Goal: Information Seeking & Learning: Learn about a topic

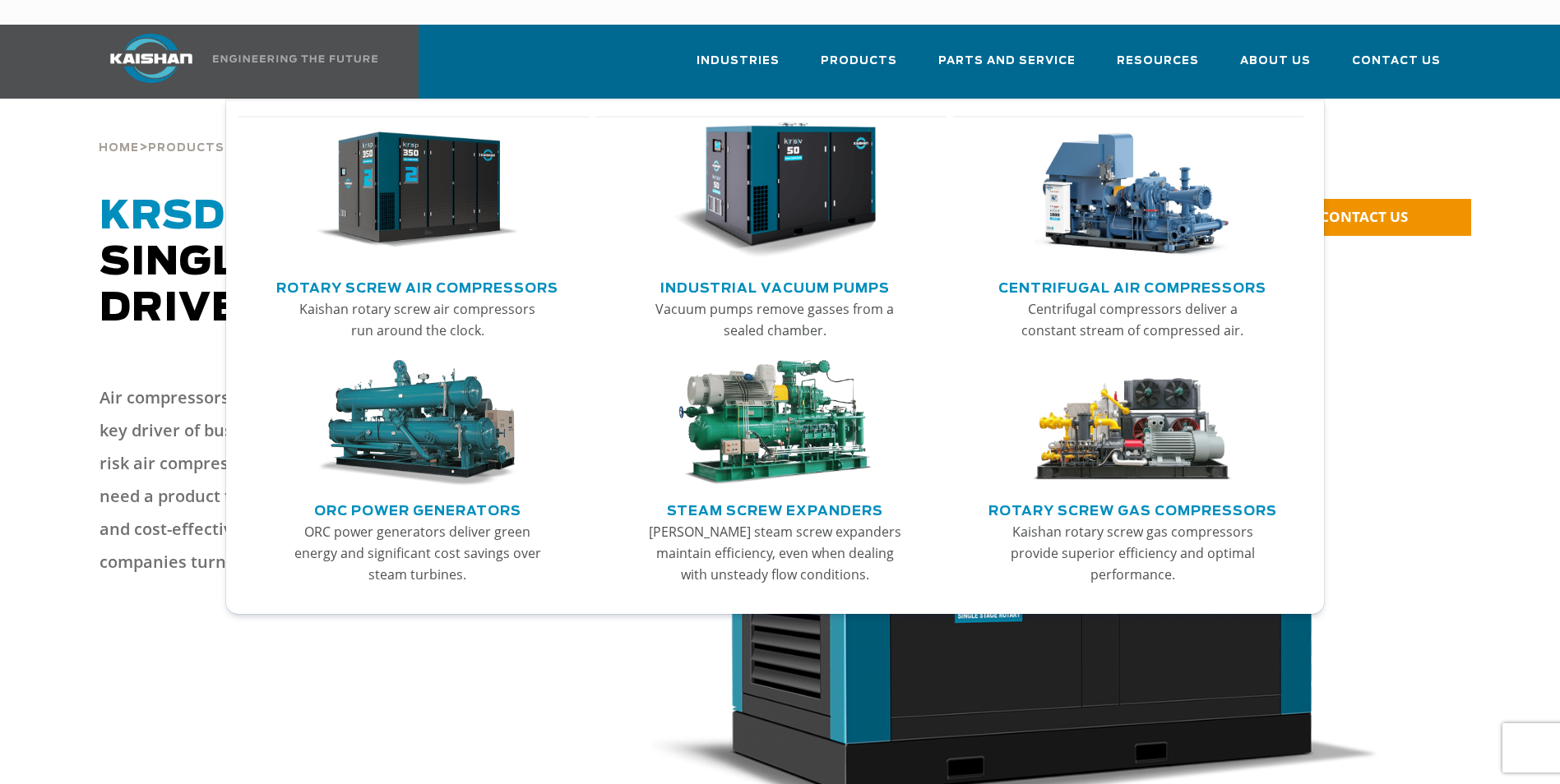
click at [917, 35] on li "Products Rotary Screw Air Compressors Kaishan rotary screw air compressors run …" at bounding box center [858, 60] width 117 height 71
click at [508, 274] on link "Rotary Screw Air Compressors" at bounding box center [417, 286] width 282 height 25
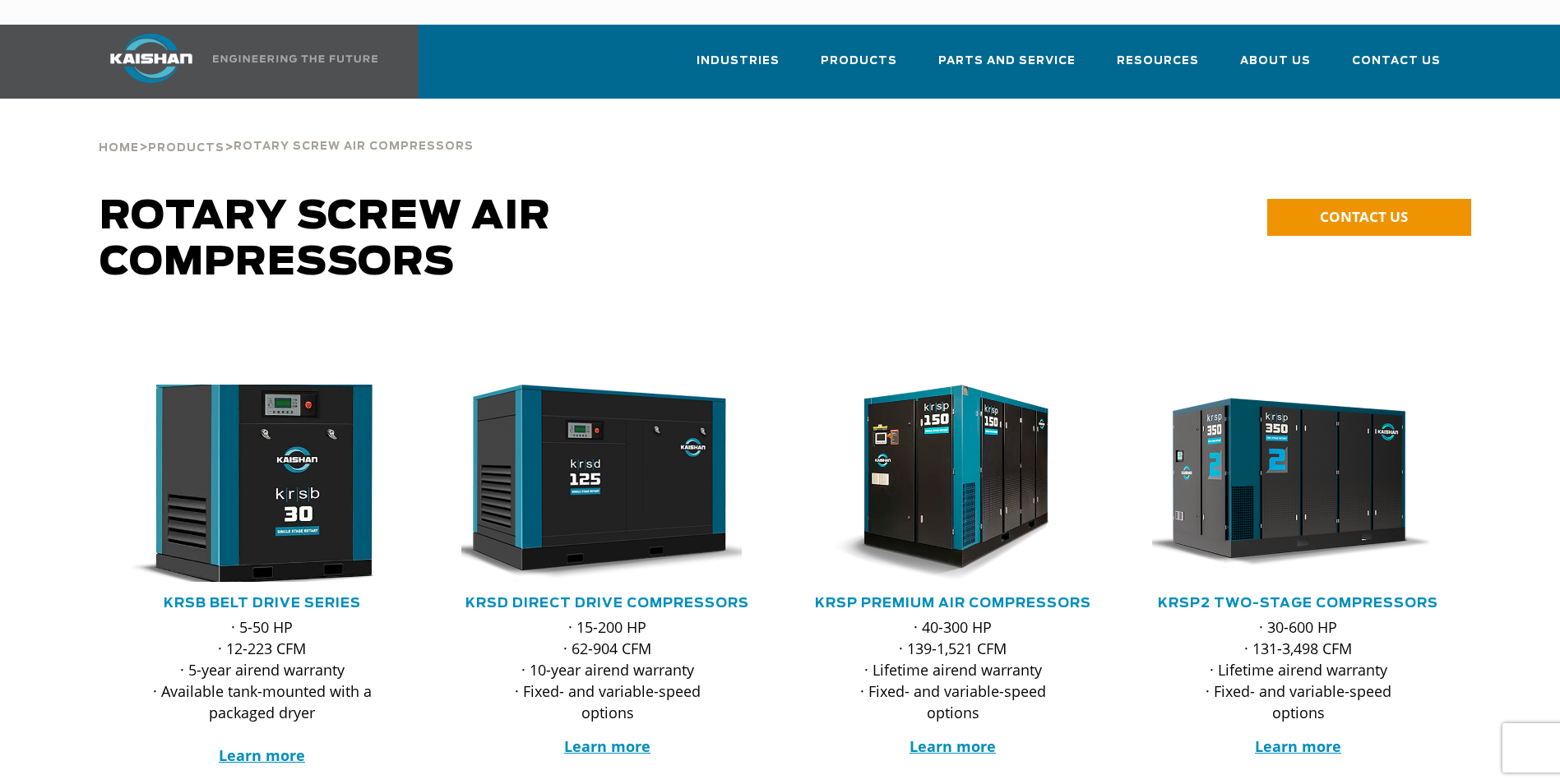
click at [378, 428] on img at bounding box center [250, 483] width 323 height 217
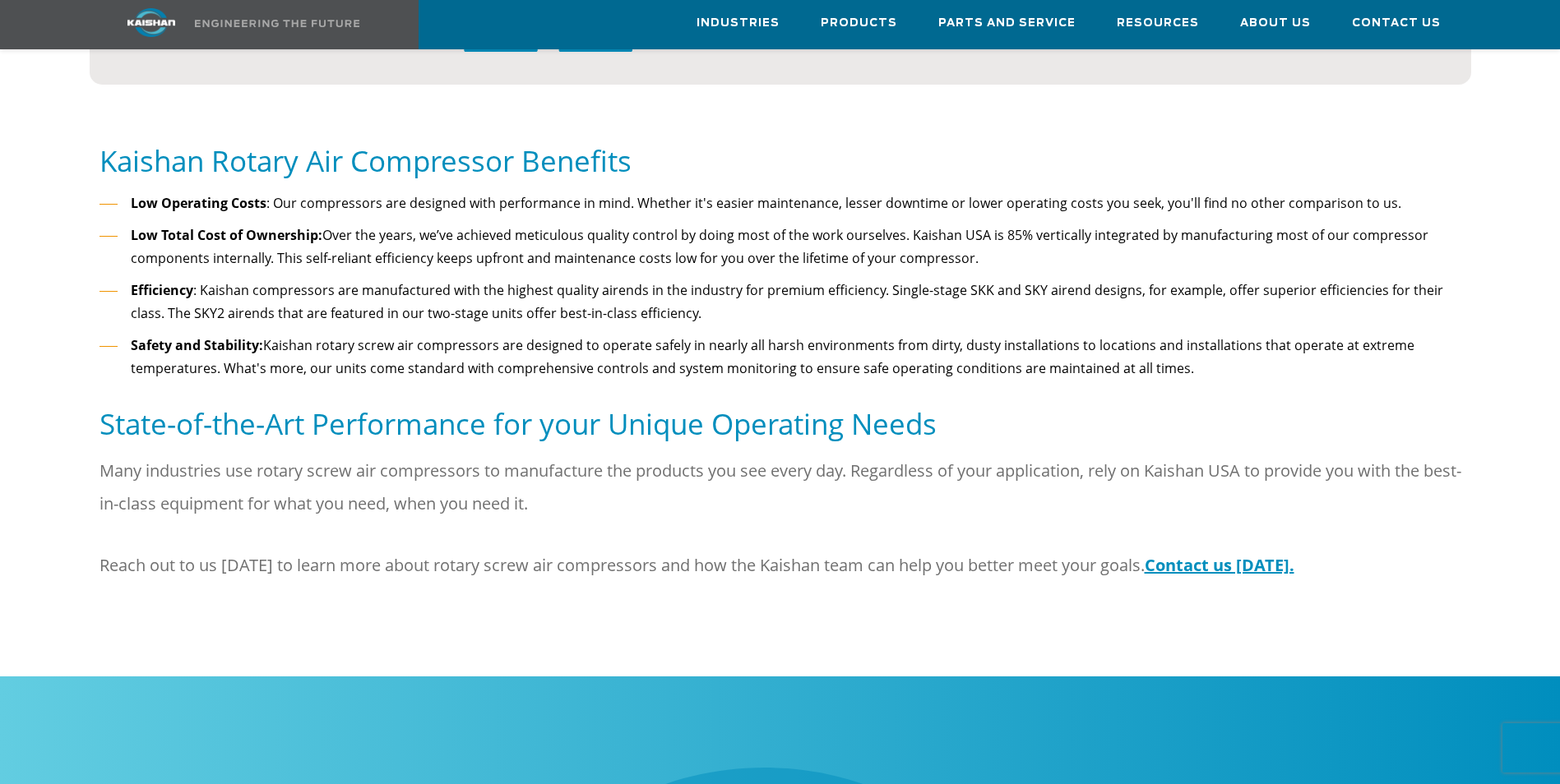
scroll to position [2055, 0]
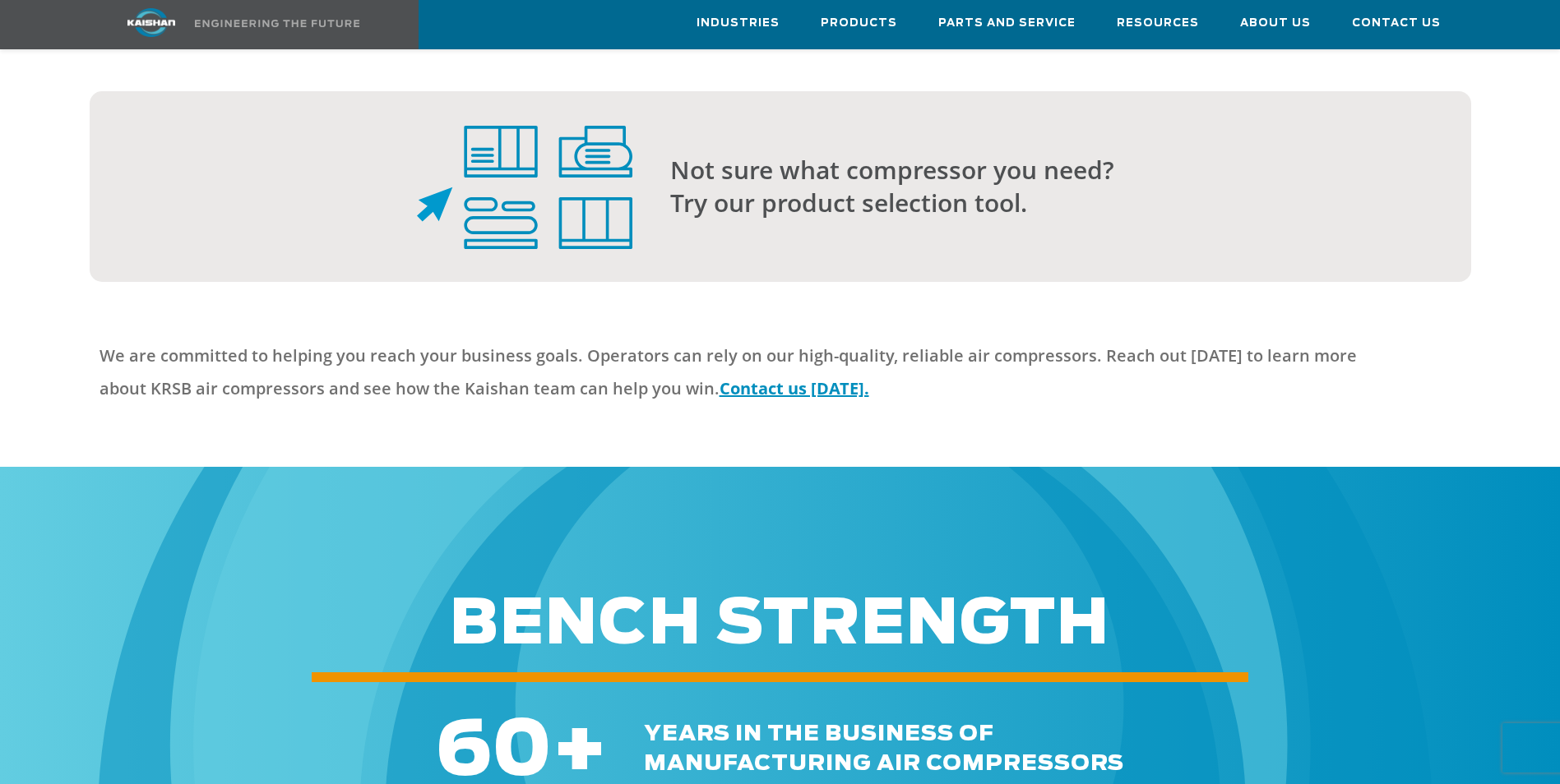
scroll to position [4933, 0]
